Goal: Task Accomplishment & Management: Manage account settings

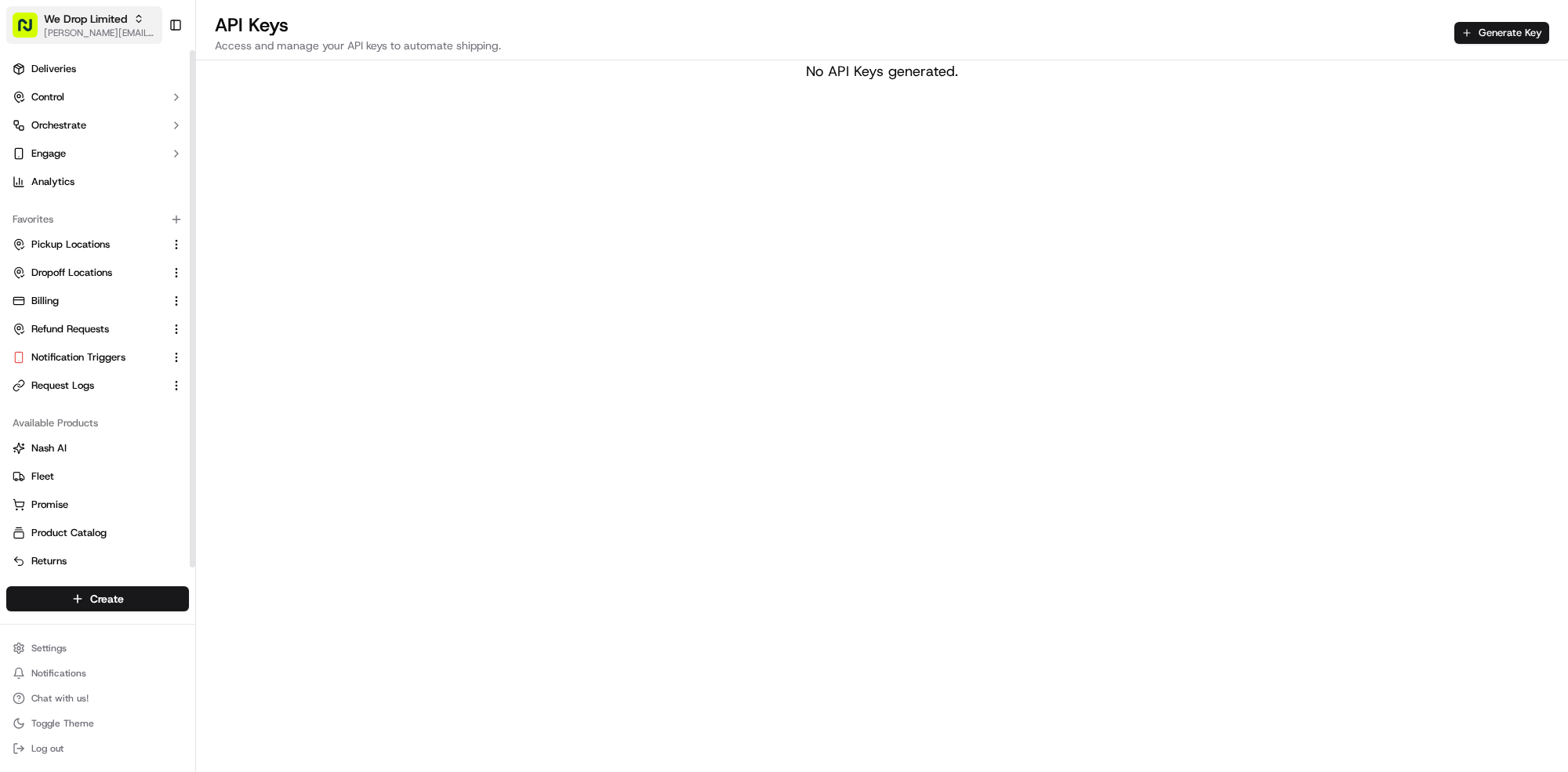
click at [126, 17] on span "We Drop Limited" at bounding box center [85, 19] width 83 height 16
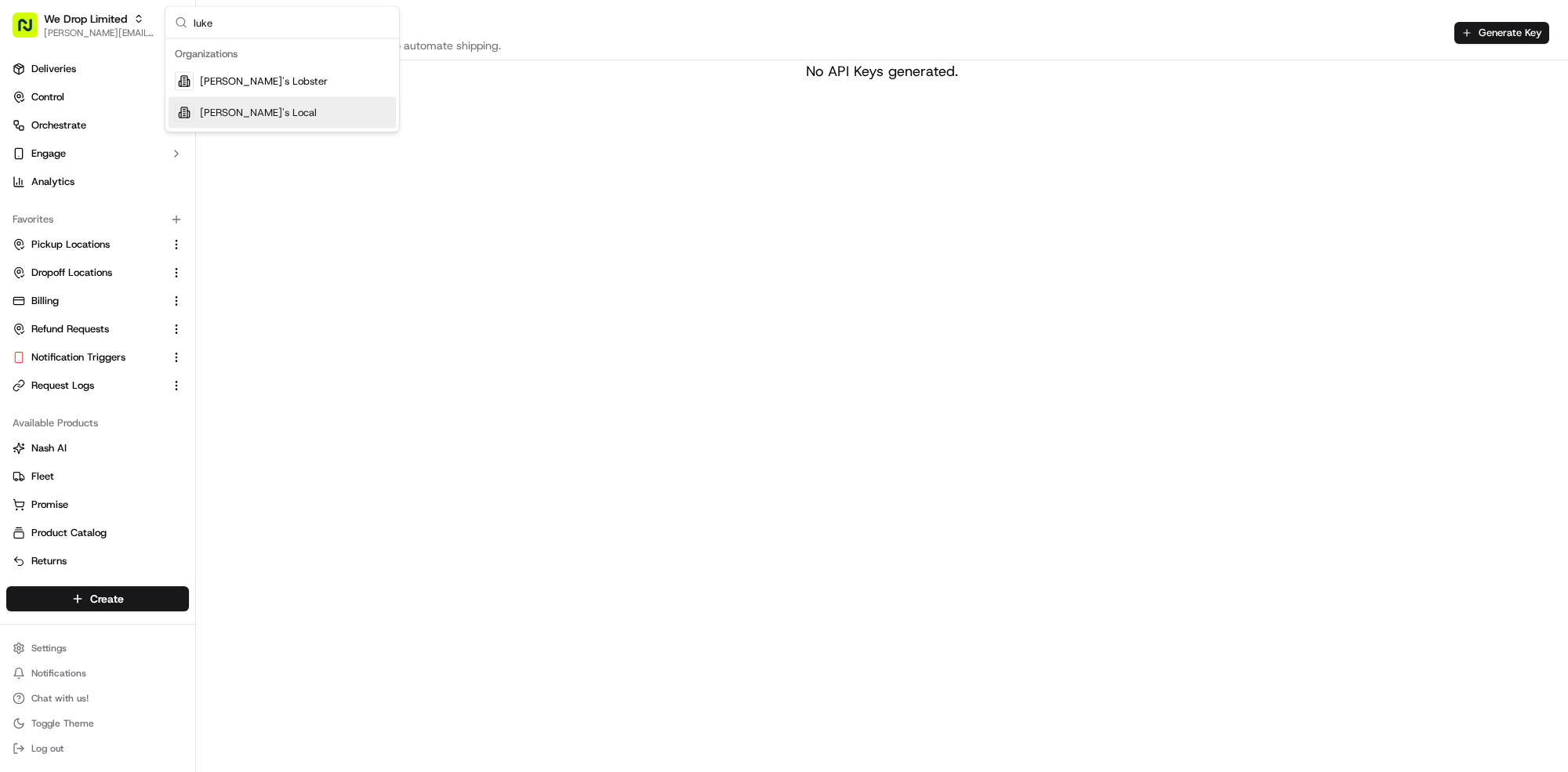
type input "luke"
click at [325, 124] on div "[PERSON_NAME]'s Local" at bounding box center [282, 112] width 228 height 31
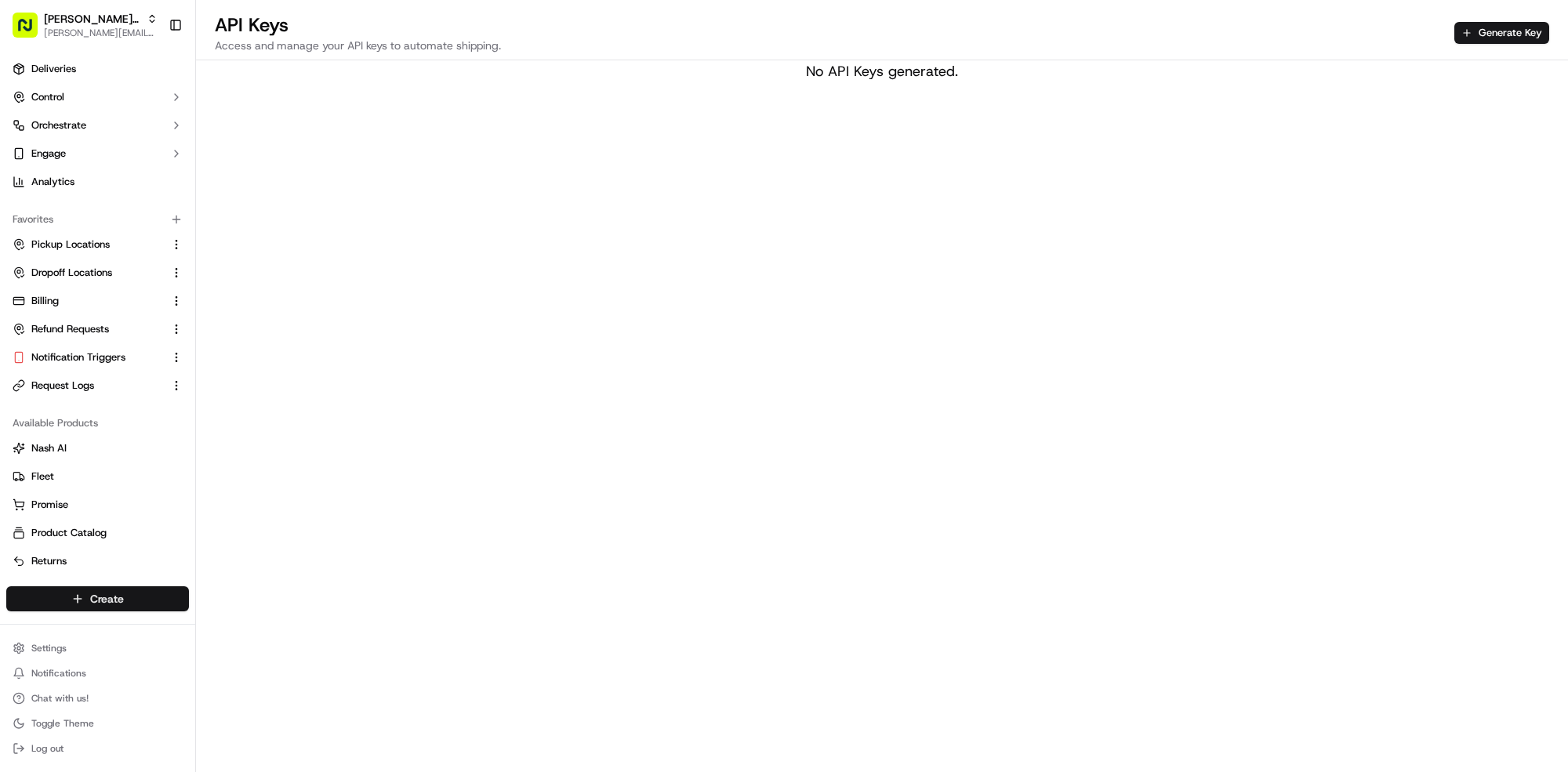
click at [106, 595] on html "[PERSON_NAME]'s Local [PERSON_NAME][EMAIL_ADDRESS][DOMAIN_NAME] Toggle Sidebar …" at bounding box center [784, 386] width 1568 height 772
click at [242, 658] on link "CSV Upload" at bounding box center [284, 657] width 175 height 29
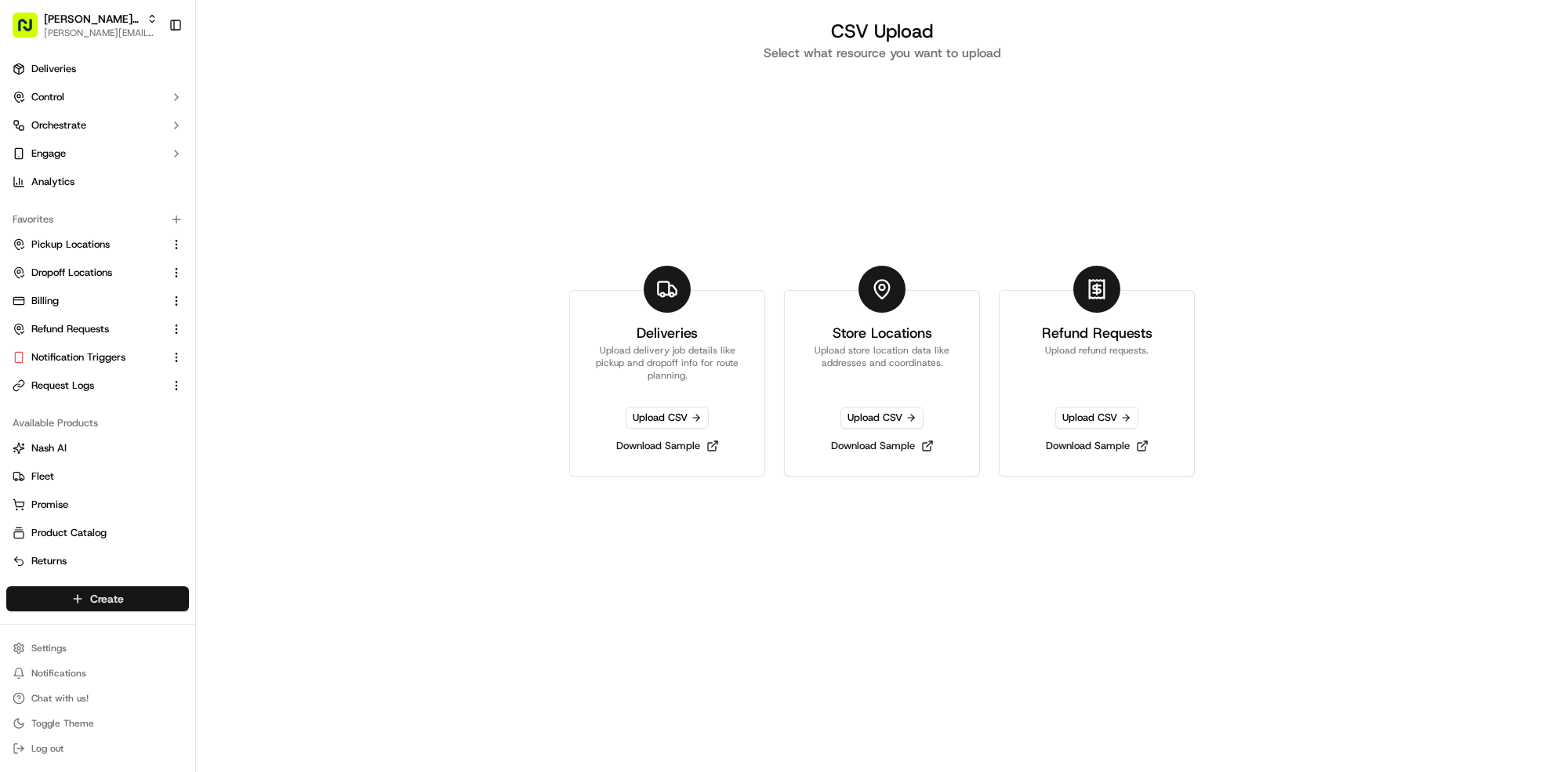
click at [83, 597] on html "[PERSON_NAME]'s Local [PERSON_NAME][EMAIL_ADDRESS][DOMAIN_NAME] Toggle Sidebar …" at bounding box center [784, 386] width 1568 height 772
click at [271, 660] on link "CSV Upload" at bounding box center [284, 657] width 175 height 29
click at [690, 448] on link "Download Sample" at bounding box center [667, 445] width 115 height 22
click at [646, 419] on span "Upload CSV" at bounding box center [667, 418] width 83 height 22
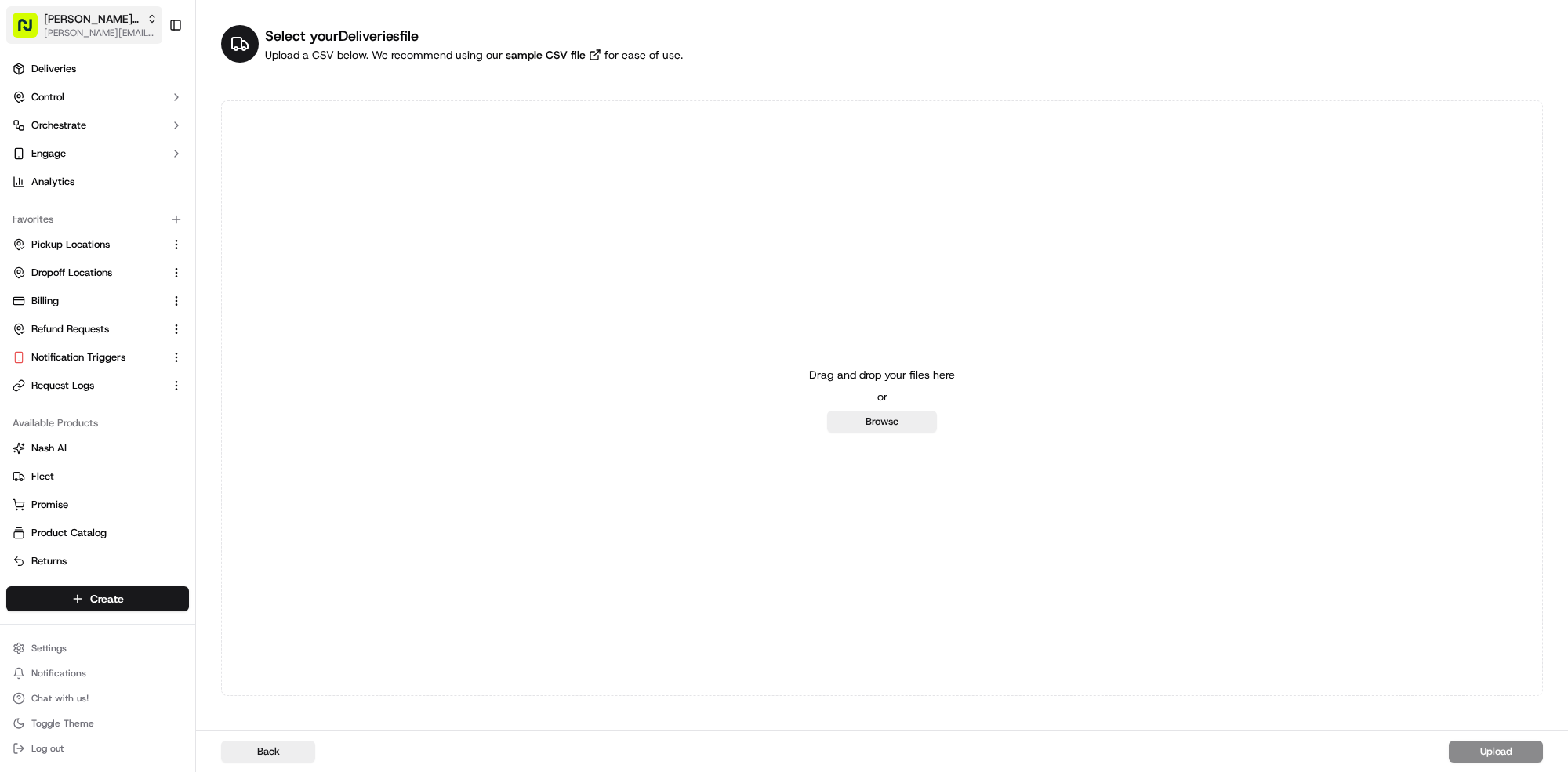
click at [146, 13] on icon "button" at bounding box center [152, 19] width 11 height 11
type input "patelmo"
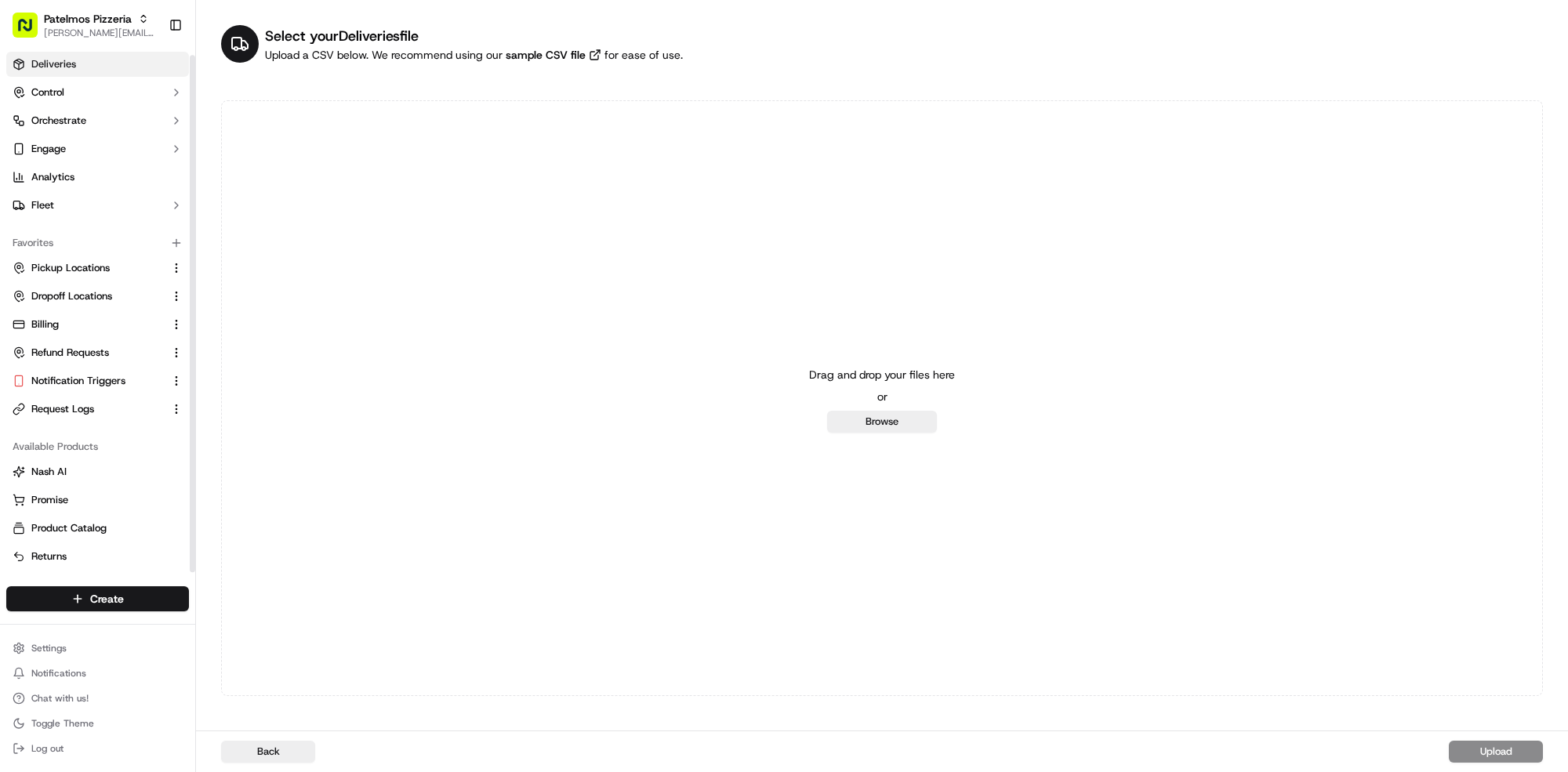
click at [122, 62] on link "Deliveries" at bounding box center [97, 64] width 183 height 25
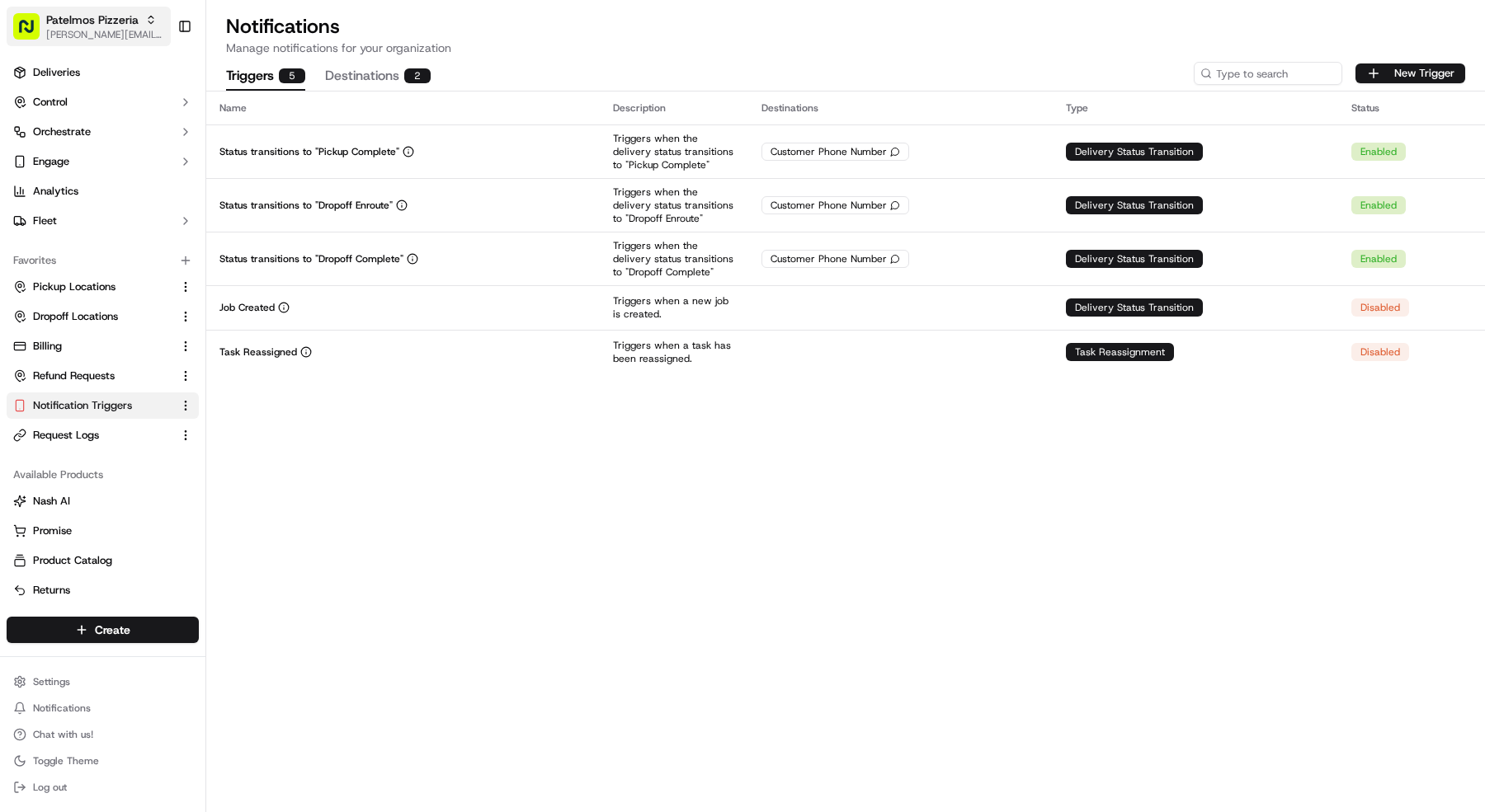
click at [60, 23] on span "Patelmos Pizzeria" at bounding box center [92, 20] width 92 height 17
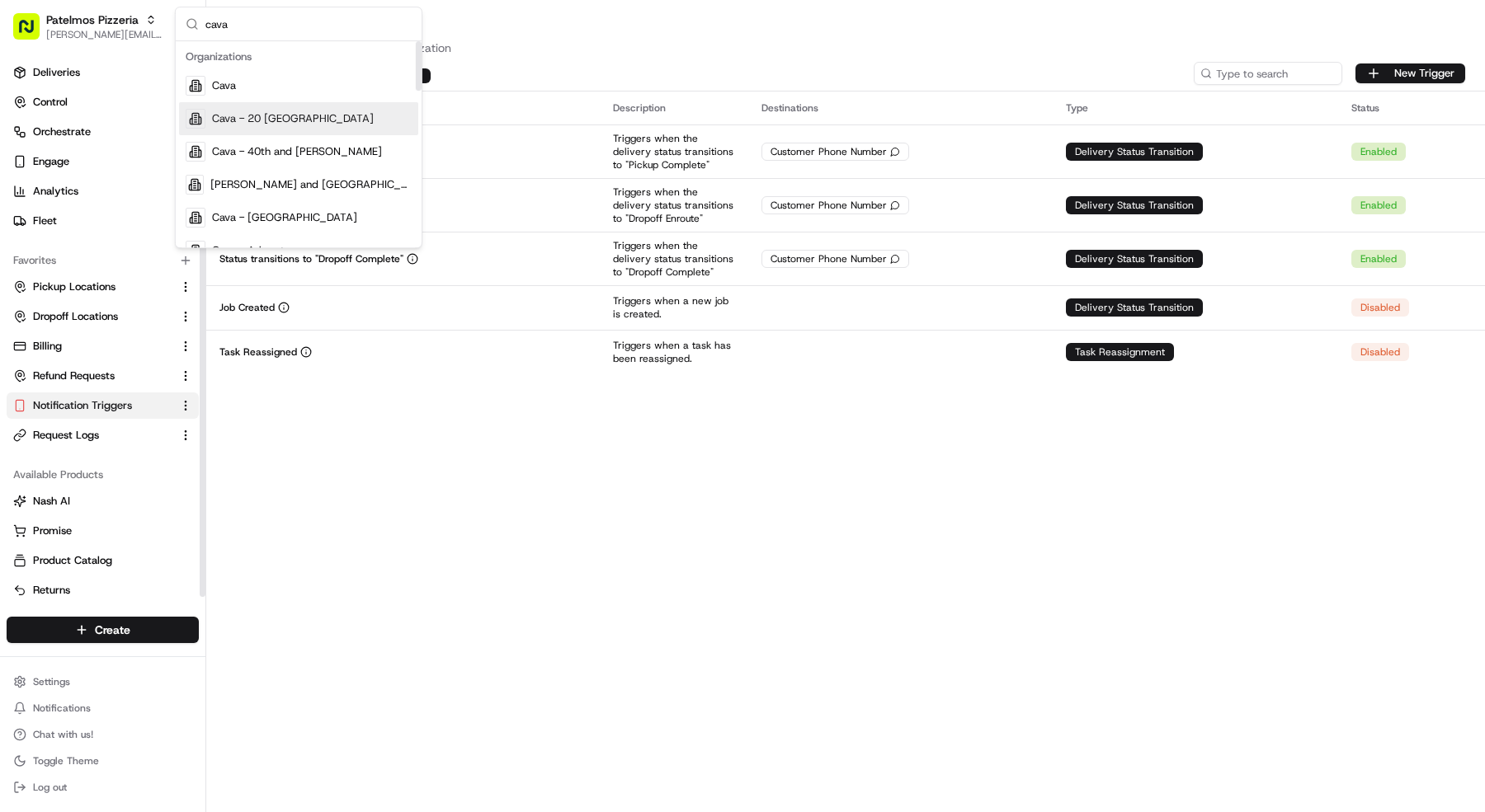
type input "cava"
click at [276, 115] on span "Cava - 20 Midtown" at bounding box center [293, 119] width 162 height 15
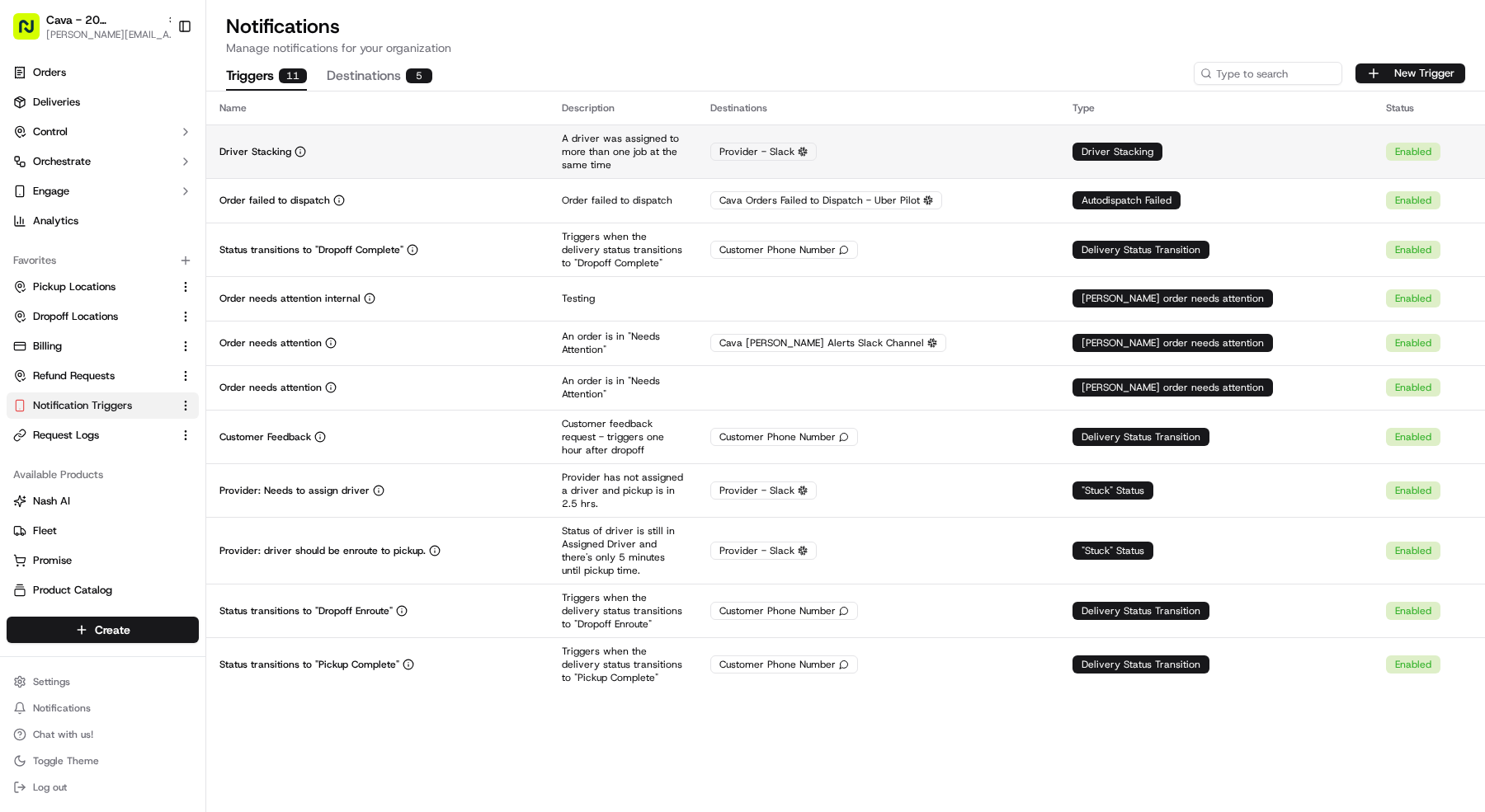
click at [268, 153] on p "Driver Stacking" at bounding box center [255, 152] width 71 height 13
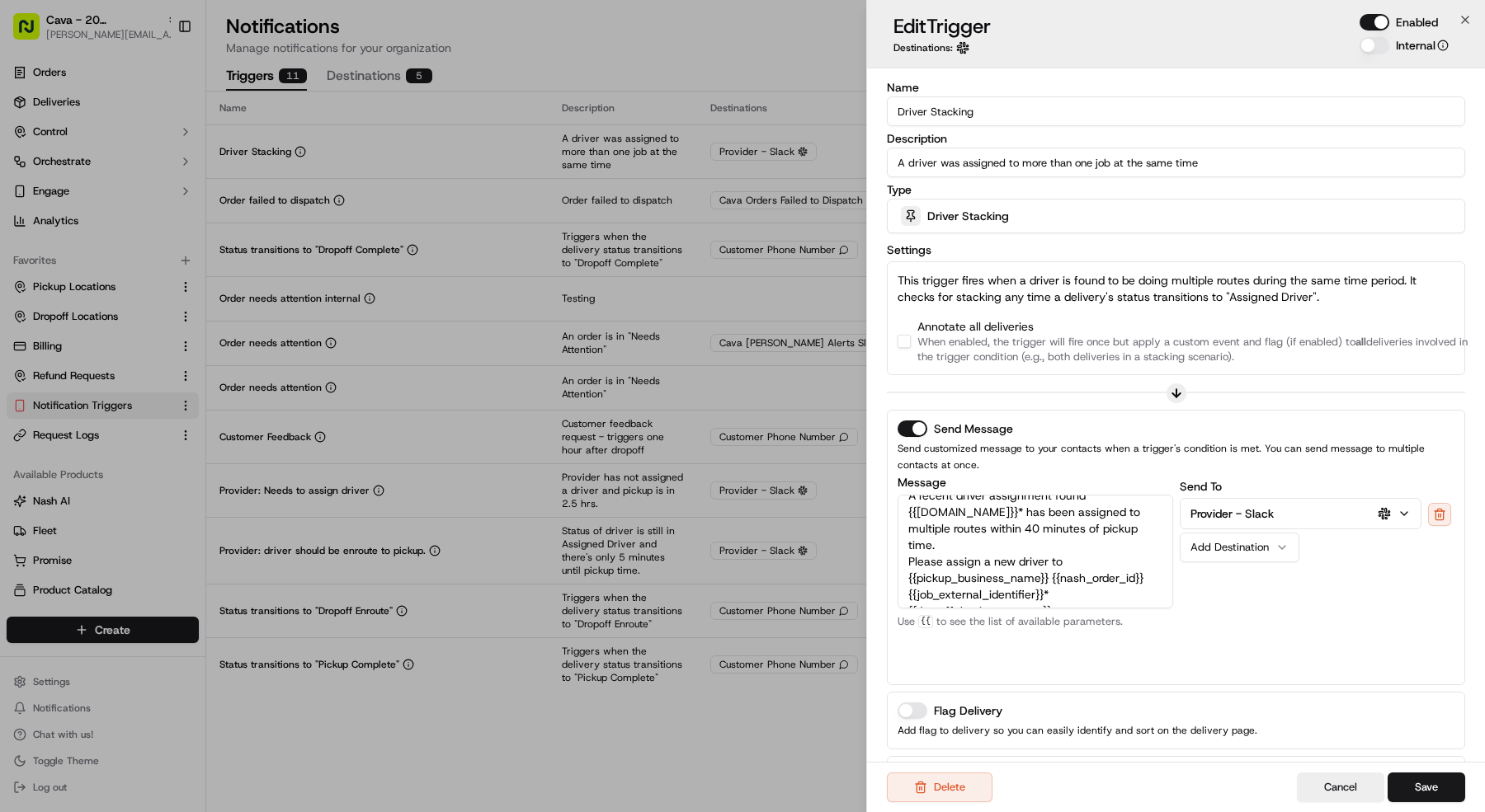
scroll to position [98, 0]
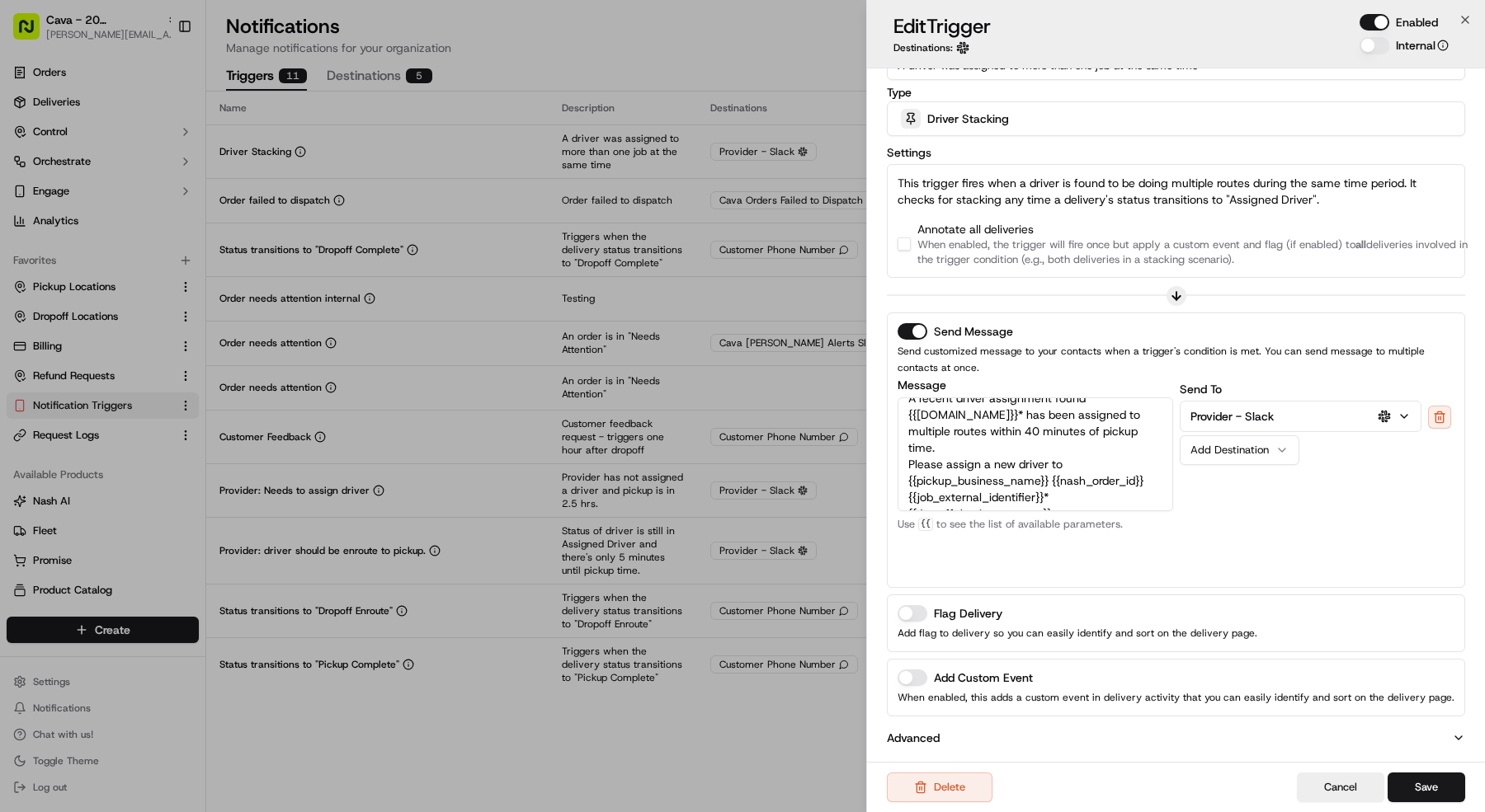
click at [900, 237] on button "button" at bounding box center [904, 244] width 13 height 13
type button "on"
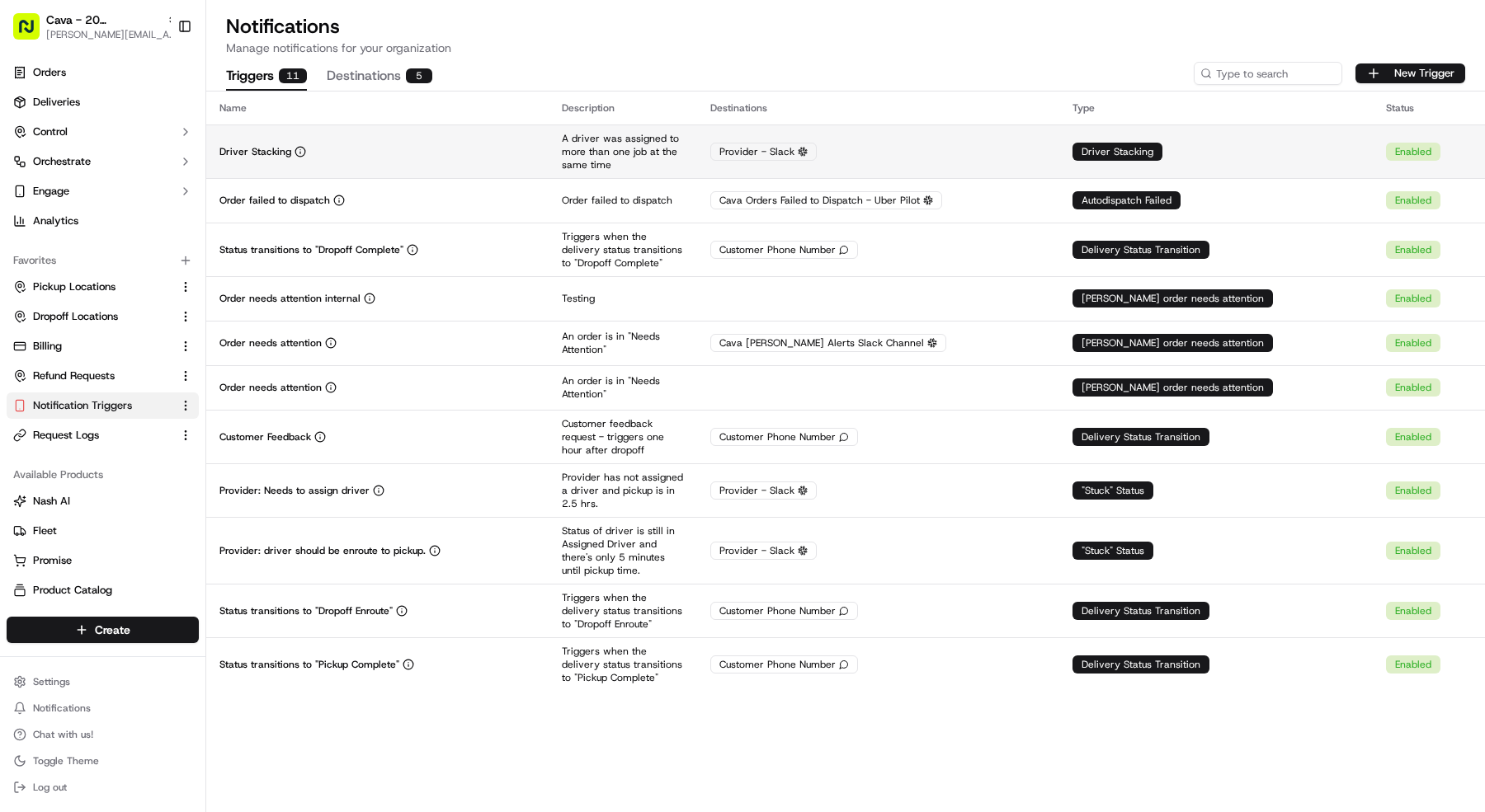
click at [424, 148] on div "Driver Stacking" at bounding box center [378, 152] width 316 height 13
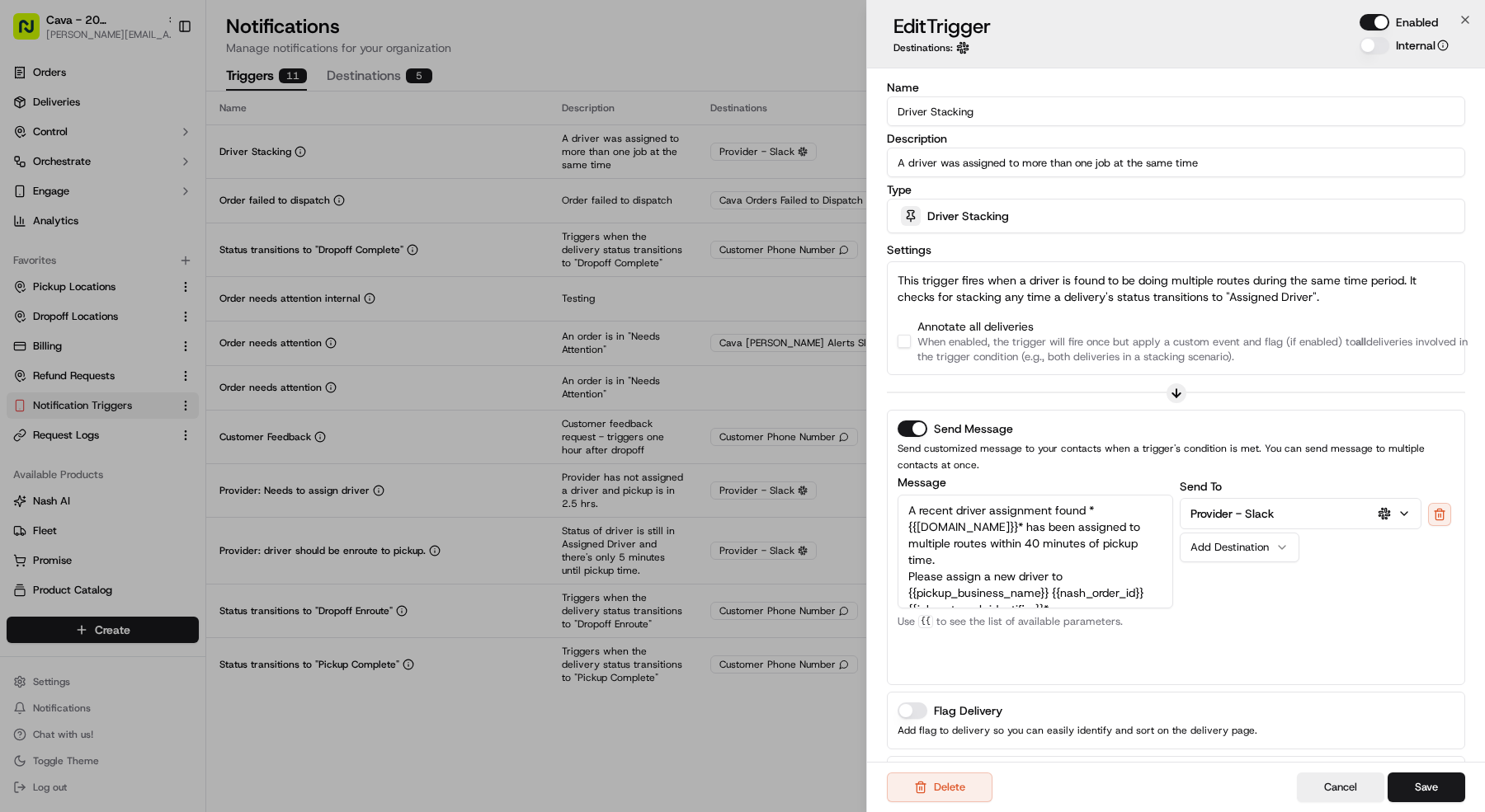
click at [905, 337] on button "button" at bounding box center [904, 342] width 13 height 13
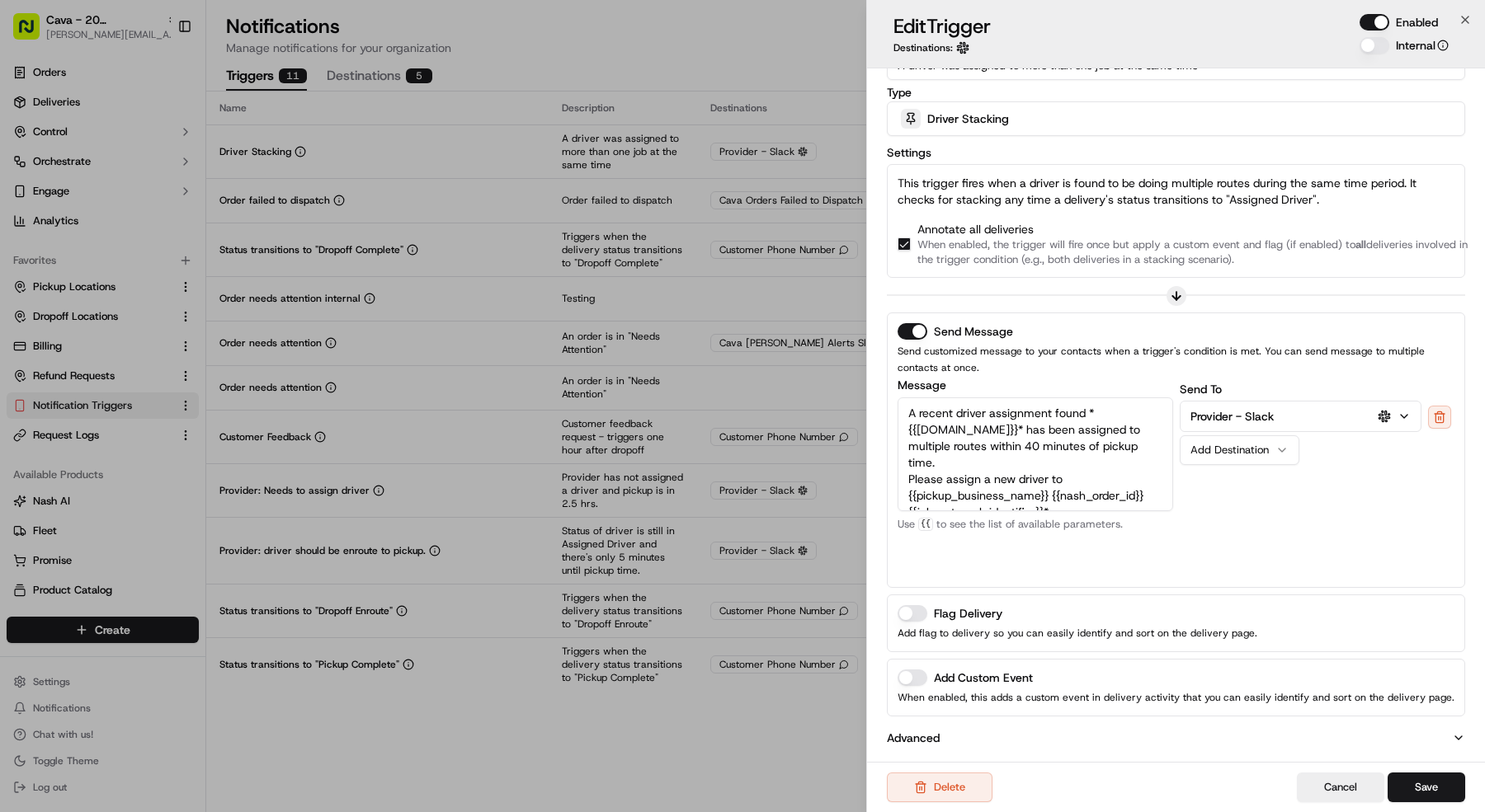
click at [908, 678] on button "Add Custom Event" at bounding box center [912, 678] width 30 height 17
click at [1077, 724] on input at bounding box center [1175, 728] width 557 height 30
type input "Driver Stacking"
click at [1396, 804] on div "Delete Cancel Save" at bounding box center [1176, 787] width 618 height 51
click at [1420, 795] on button "Save" at bounding box center [1426, 788] width 78 height 30
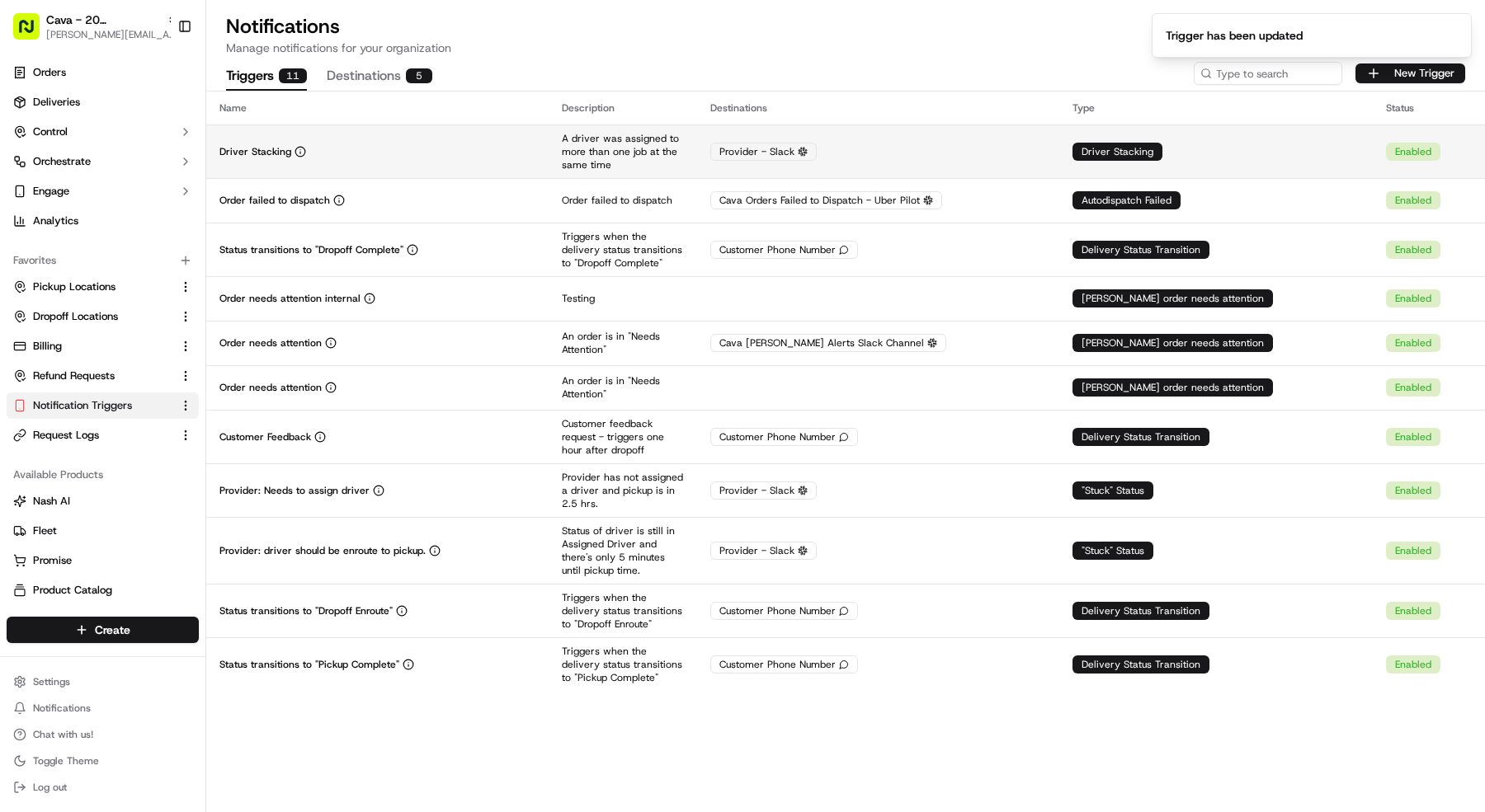
click at [549, 156] on td "Driver Stacking" at bounding box center [378, 151] width 342 height 54
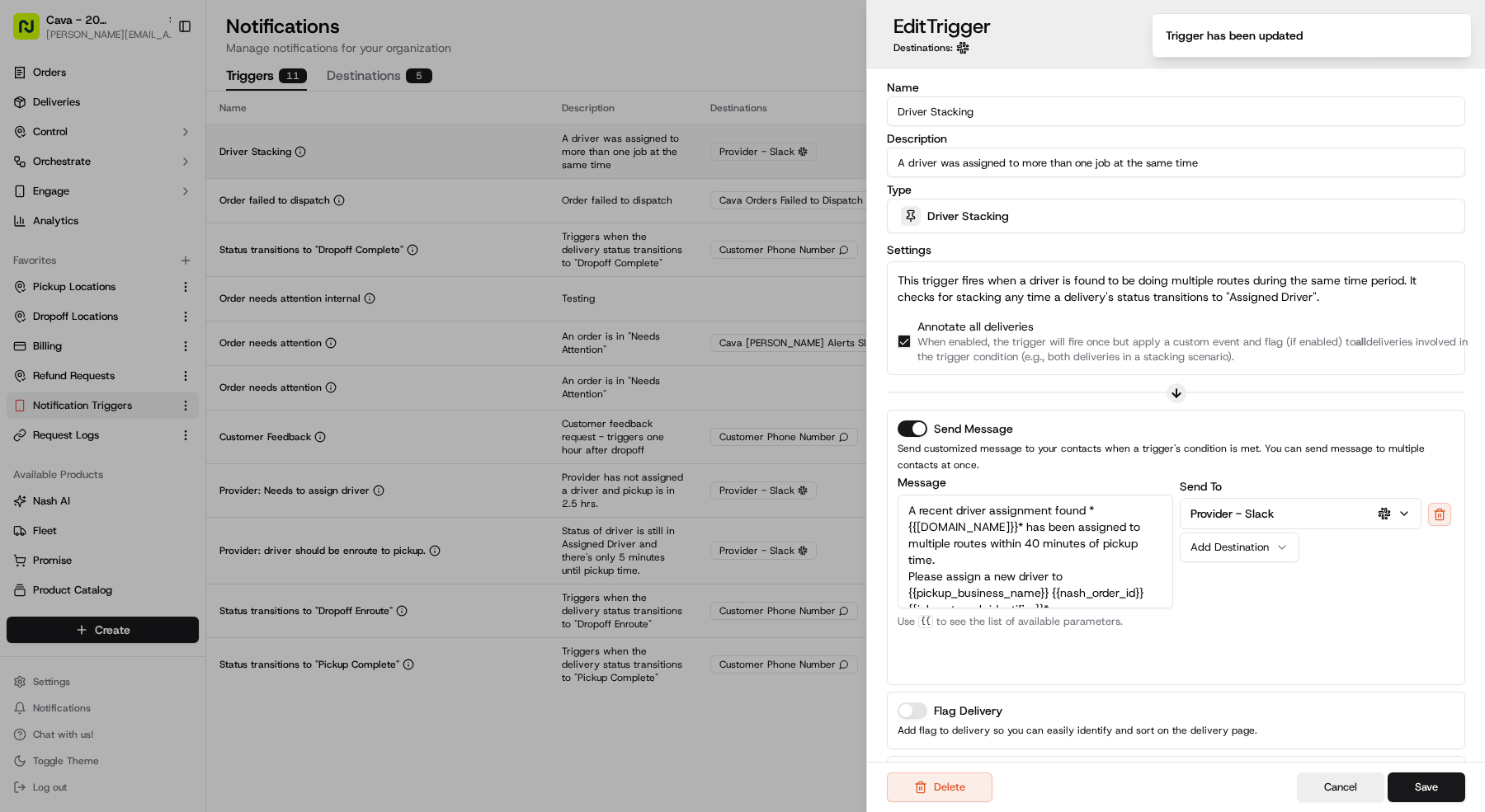
click at [565, 156] on div at bounding box center [742, 406] width 1485 height 812
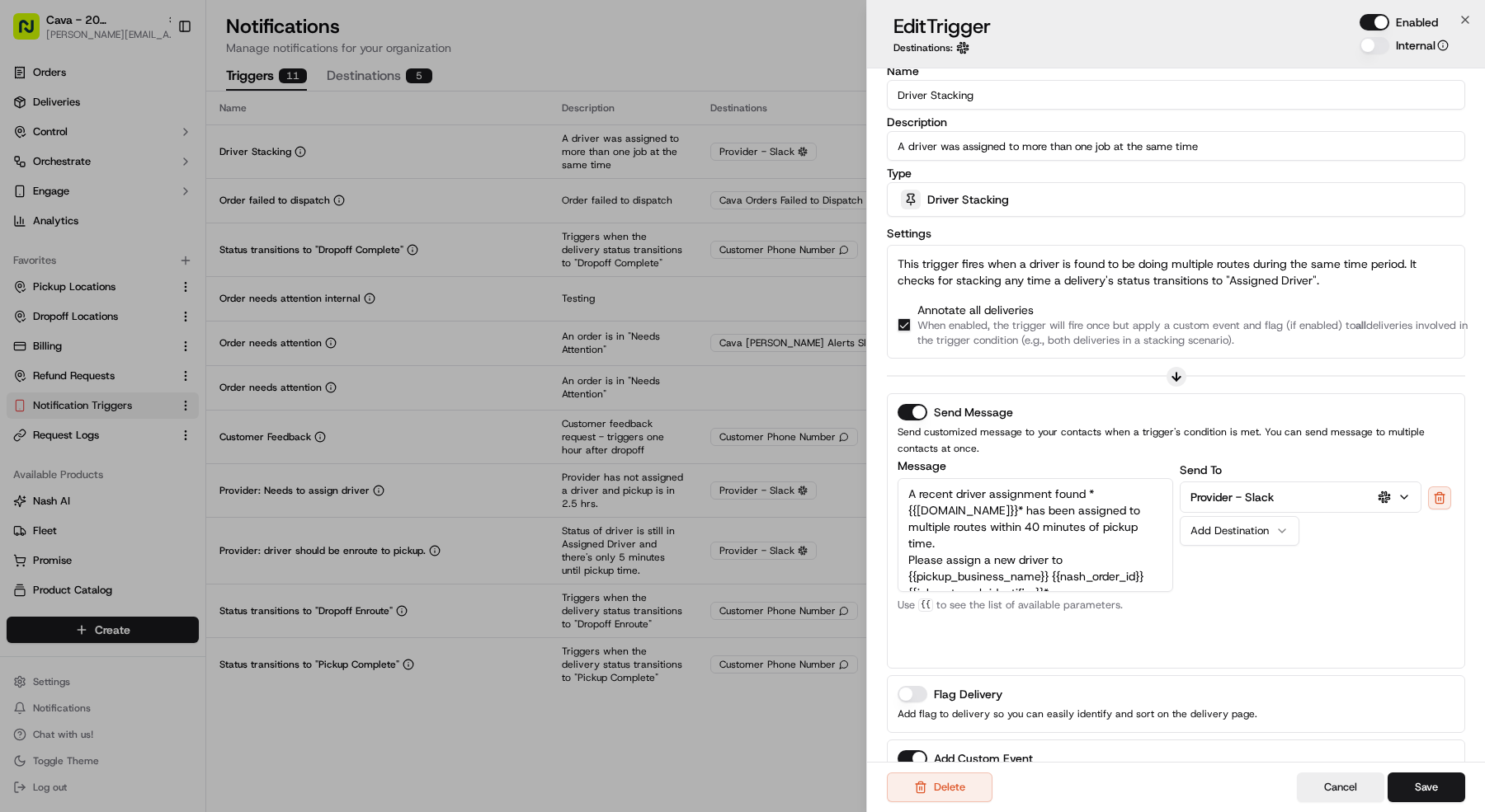
scroll to position [17, 0]
